Goal: Transaction & Acquisition: Purchase product/service

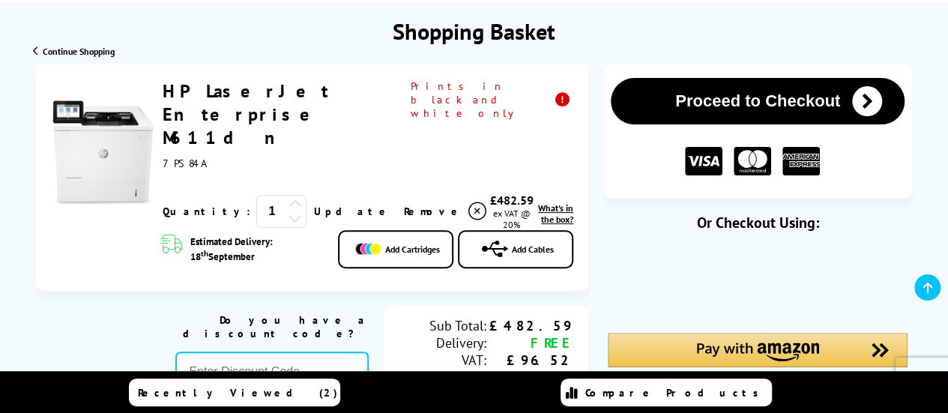
scroll to position [150, 0]
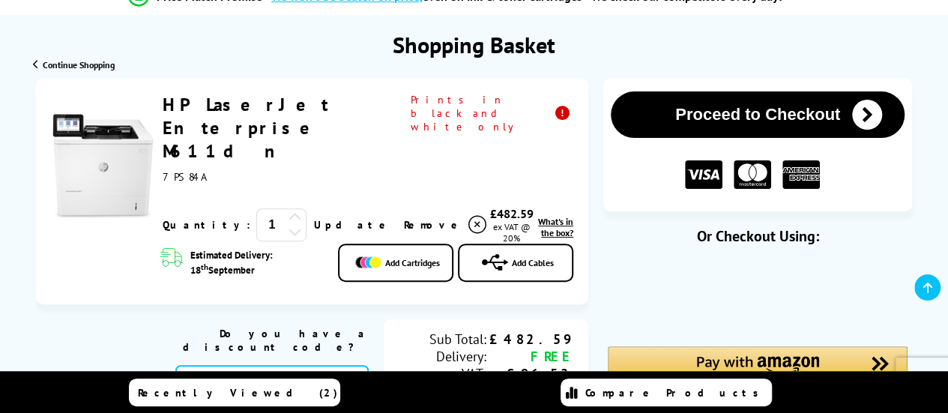
drag, startPoint x: 409, startPoint y: 114, endPoint x: 184, endPoint y: 115, distance: 224.8
click at [184, 115] on div "HP LaserJet Enterprise M611dn" at bounding box center [368, 138] width 411 height 91
click at [247, 170] on div "7PS84A" at bounding box center [283, 176] width 241 height 13
drag, startPoint x: 159, startPoint y: 90, endPoint x: 400, endPoint y: 109, distance: 242.0
click at [401, 109] on div "HP LaserJet Enterprise M611dn ex VAT @ 20% 1 Update th" at bounding box center [312, 191] width 552 height 226
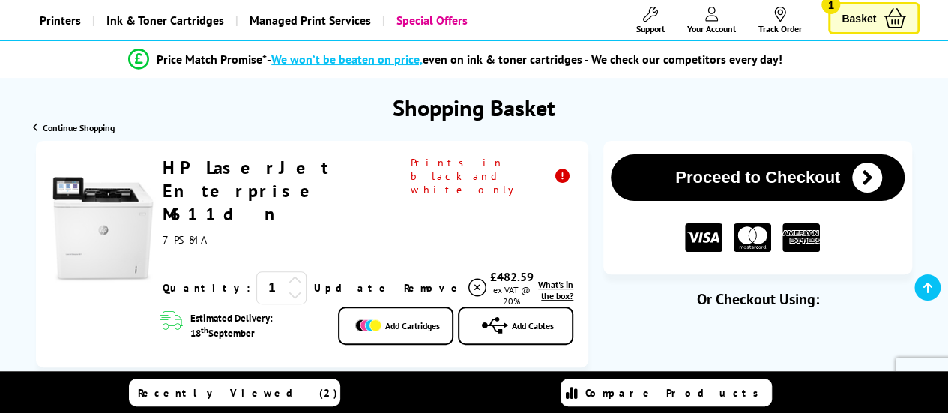
scroll to position [75, 0]
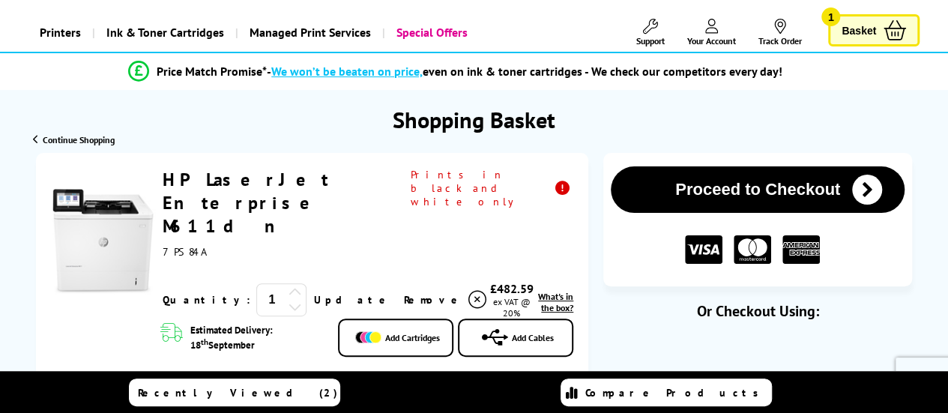
copy link "HP LaserJet Enterprise M611dn"
